Goal: Task Accomplishment & Management: Manage account settings

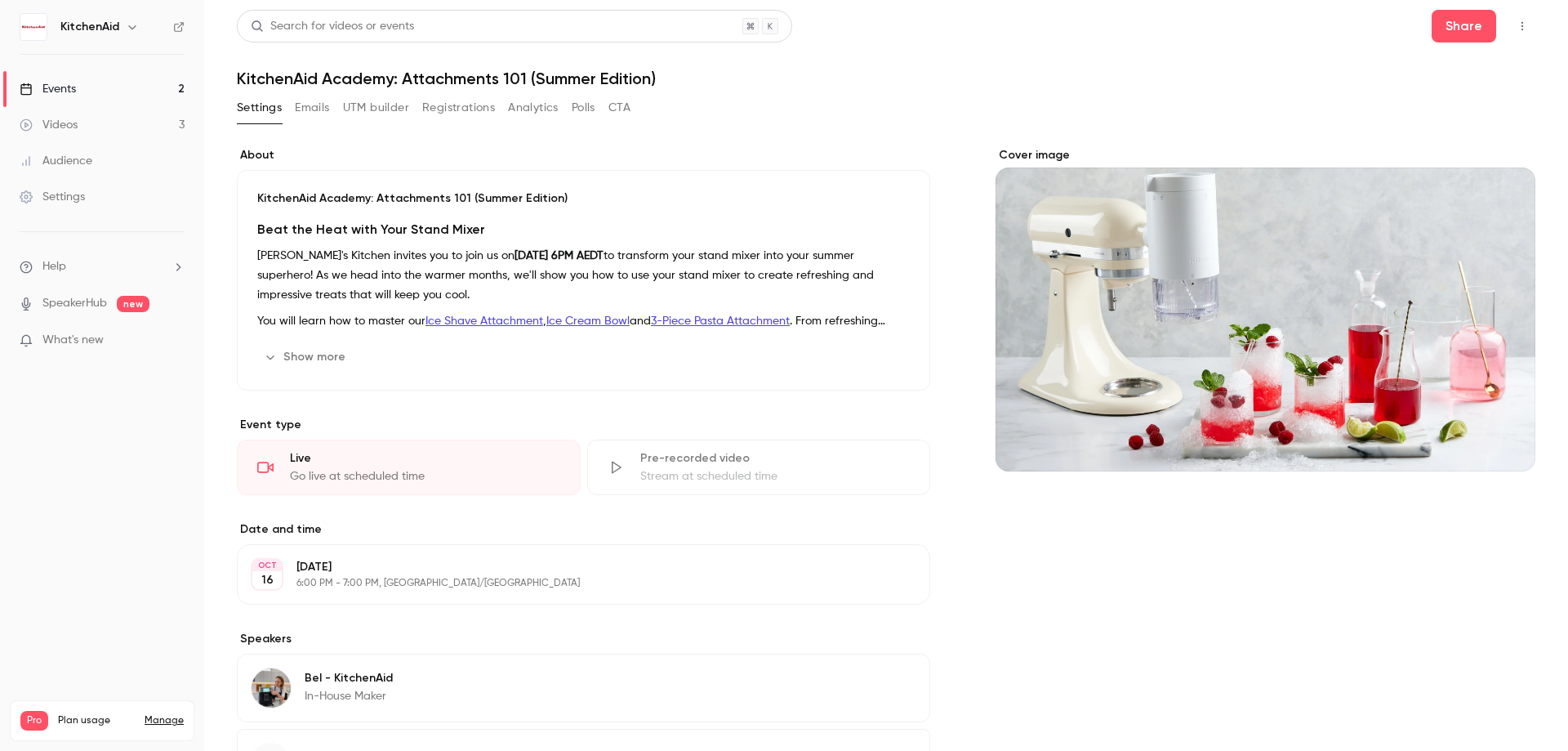
click at [171, 88] on link "Events 2" at bounding box center [102, 89] width 204 height 36
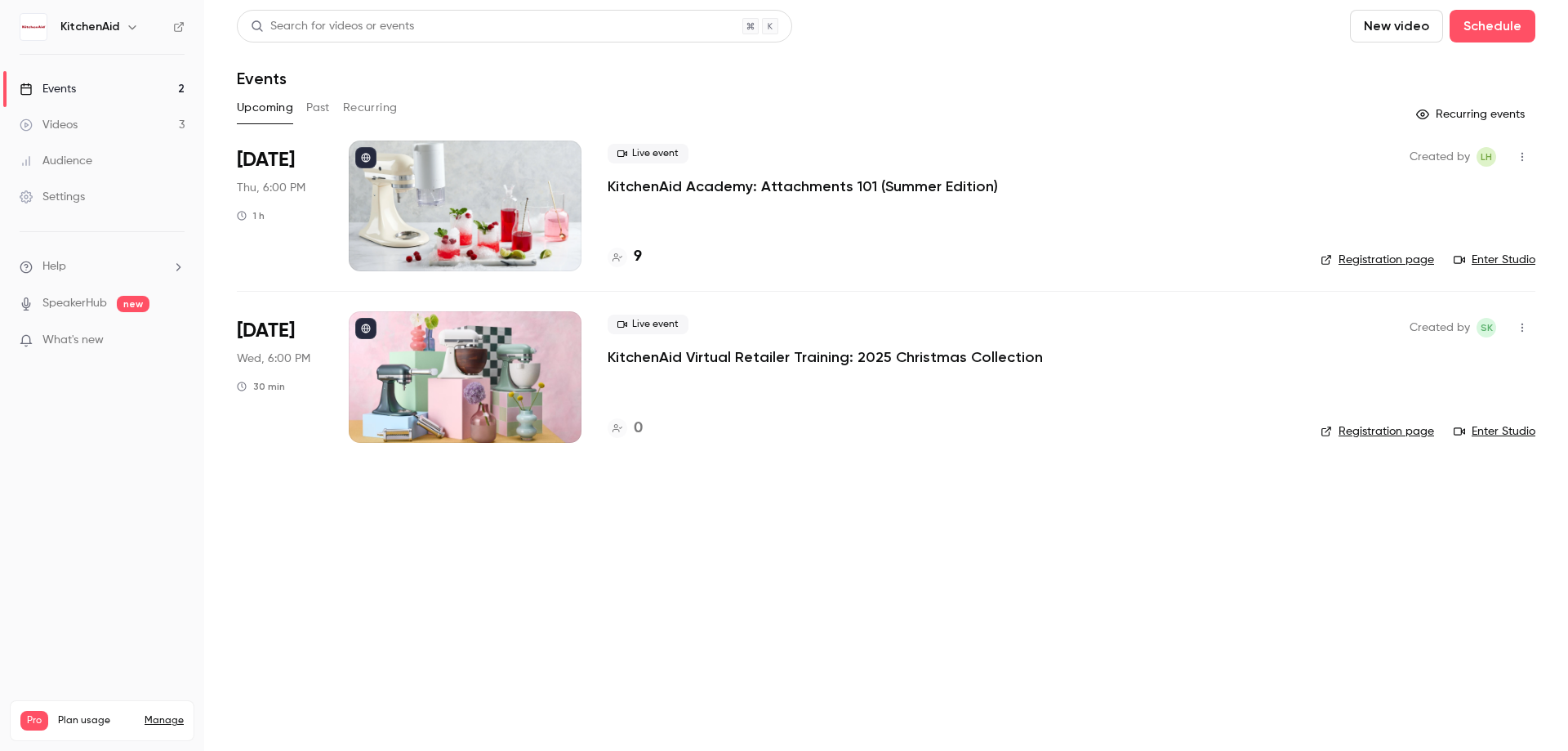
click at [805, 212] on div "Live event KitchenAid Academy: Attachments 101 (Summer Edition) 9" at bounding box center [950, 206] width 687 height 131
click at [810, 192] on p "KitchenAid Academy: Attachments 101 (Summer Edition)" at bounding box center [802, 186] width 391 height 20
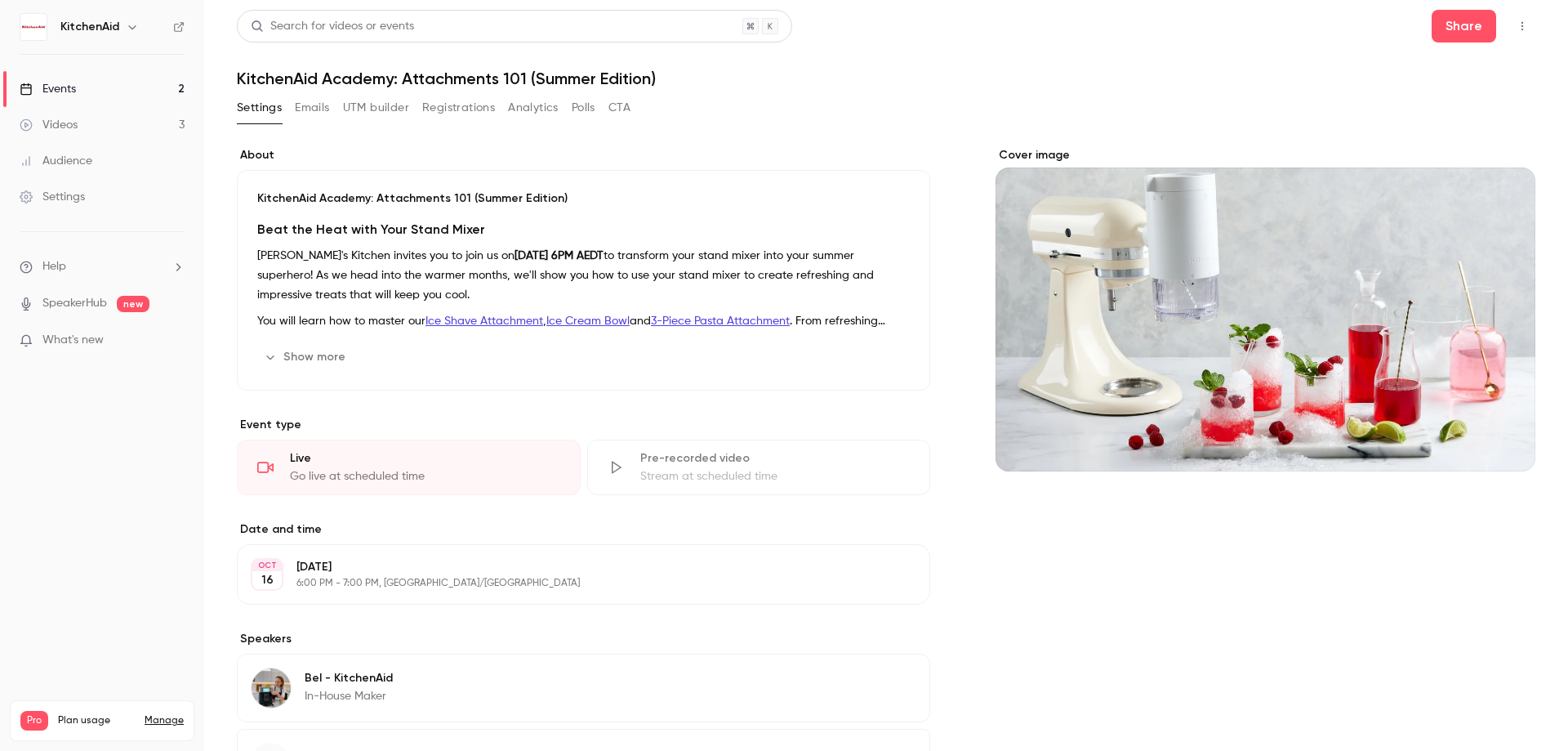
click at [481, 101] on button "Registrations" at bounding box center [458, 108] width 72 height 27
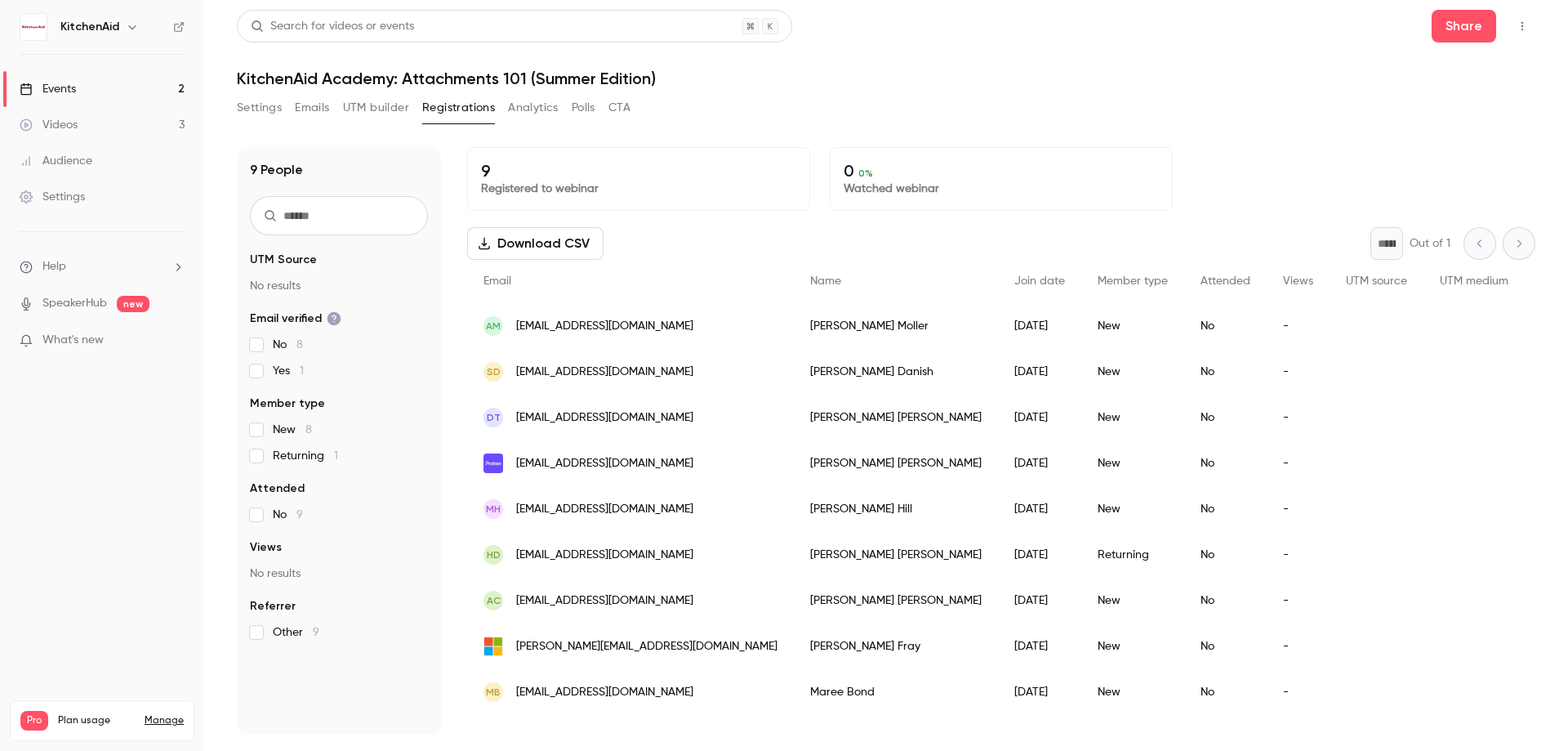
drag, startPoint x: 132, startPoint y: 91, endPoint x: 201, endPoint y: 20, distance: 99.0
click at [133, 91] on link "Events 2" at bounding box center [102, 89] width 204 height 36
